Goal: Find specific page/section: Find specific page/section

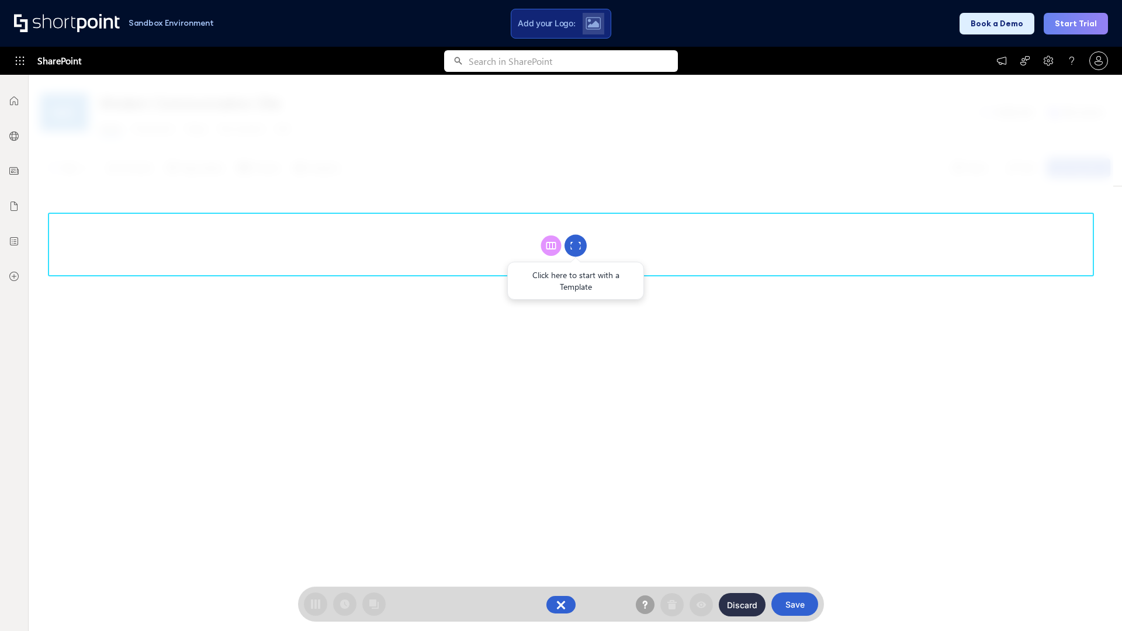
click at [576, 245] on circle at bounding box center [576, 246] width 22 height 22
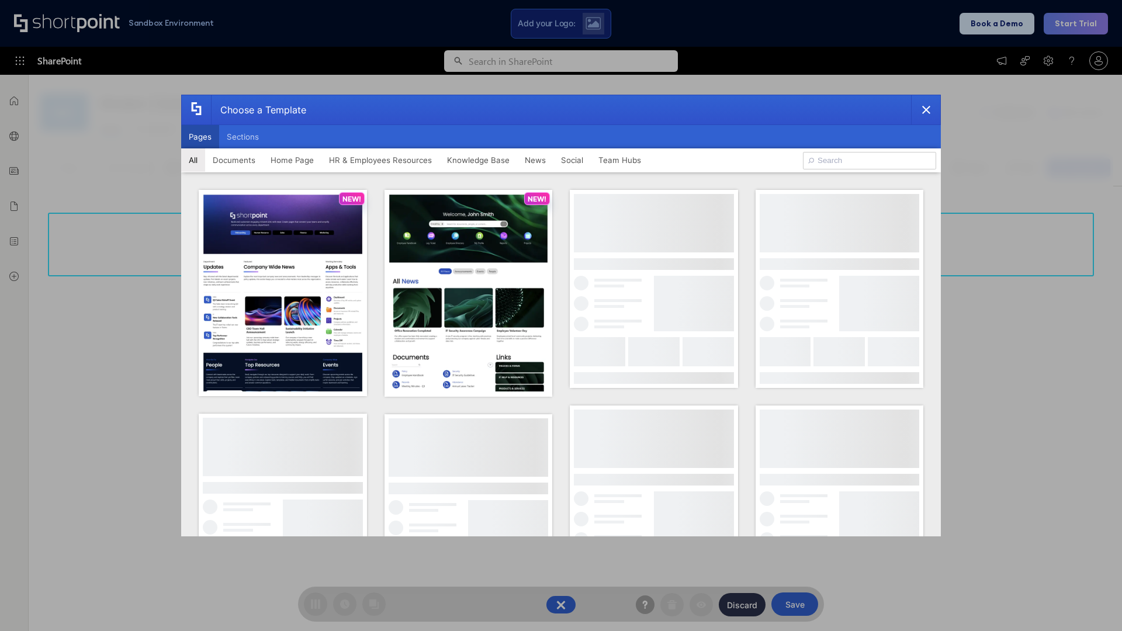
click at [200, 137] on button "Pages" at bounding box center [200, 136] width 38 height 23
type input "News Portal 5"
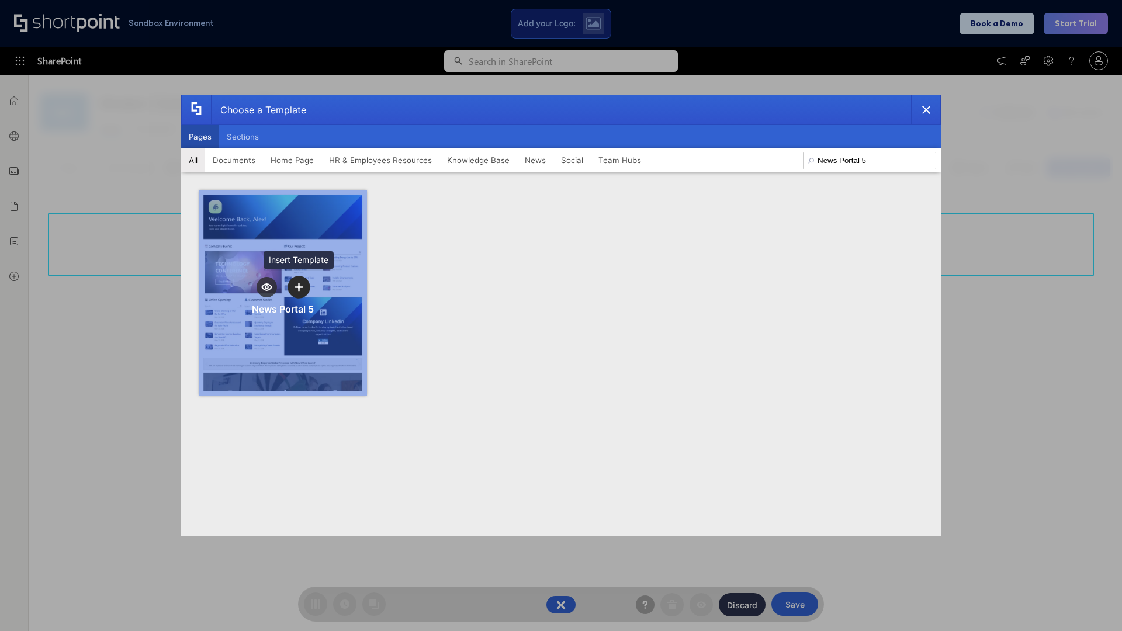
click at [299, 287] on icon "template selector" at bounding box center [299, 287] width 8 height 8
